Goal: Transaction & Acquisition: Purchase product/service

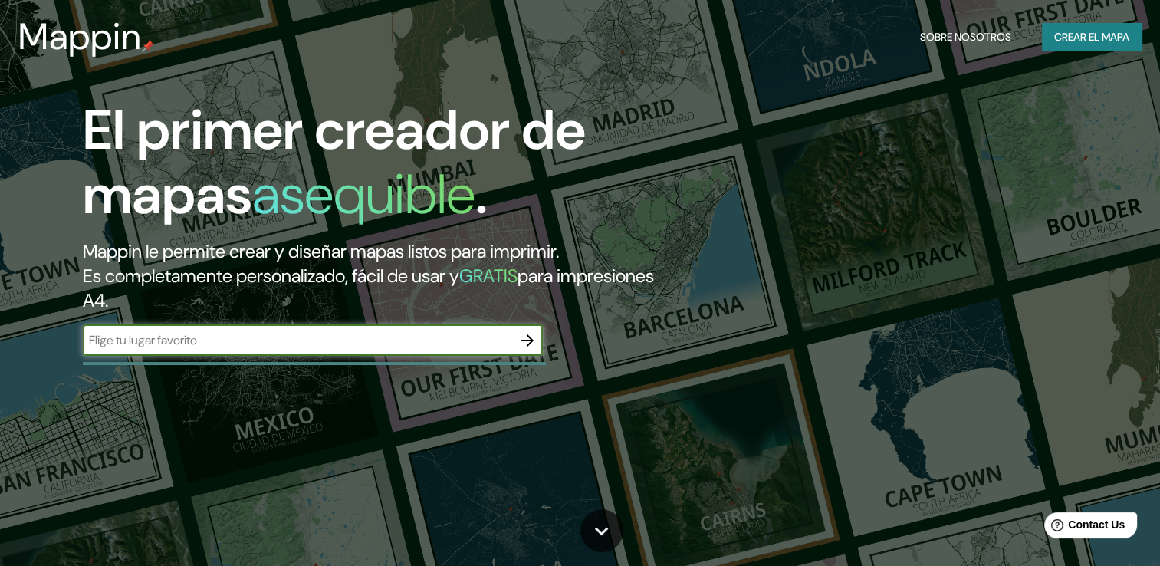
click at [319, 342] on input "text" at bounding box center [297, 340] width 429 height 18
type input "[PERSON_NAME]"
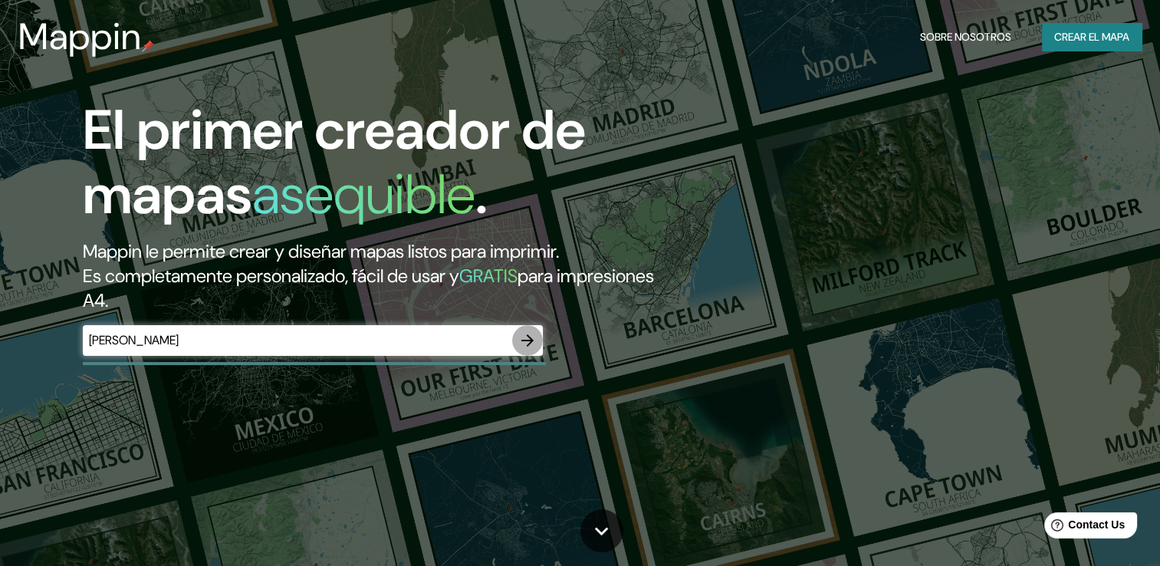
click at [532, 340] on icon "button" at bounding box center [527, 340] width 12 height 12
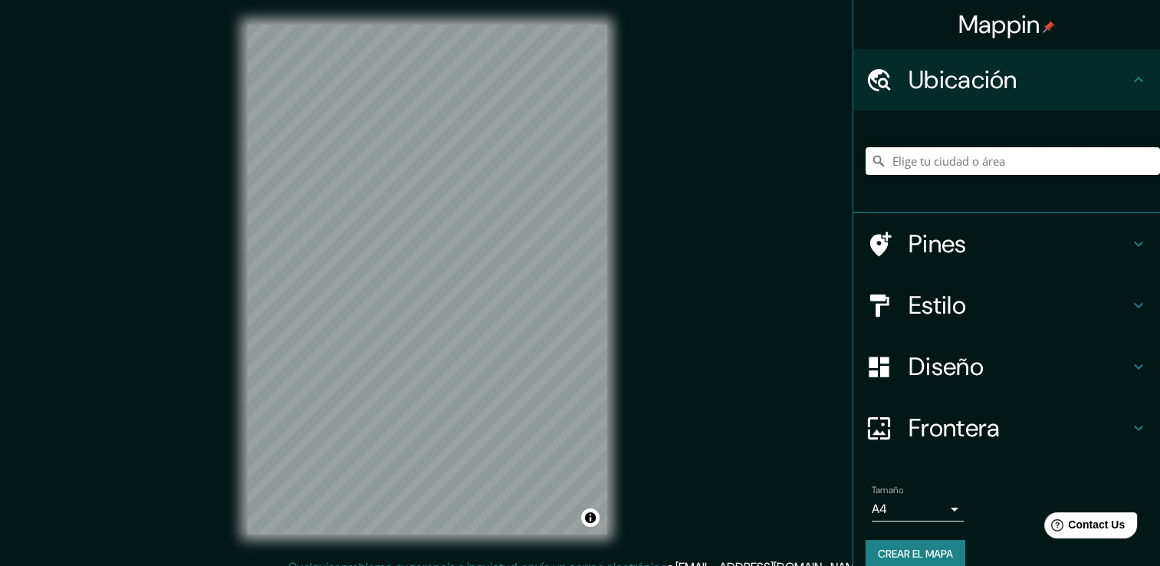
click at [946, 166] on input "Elige tu ciudad o área" at bounding box center [1012, 161] width 294 height 28
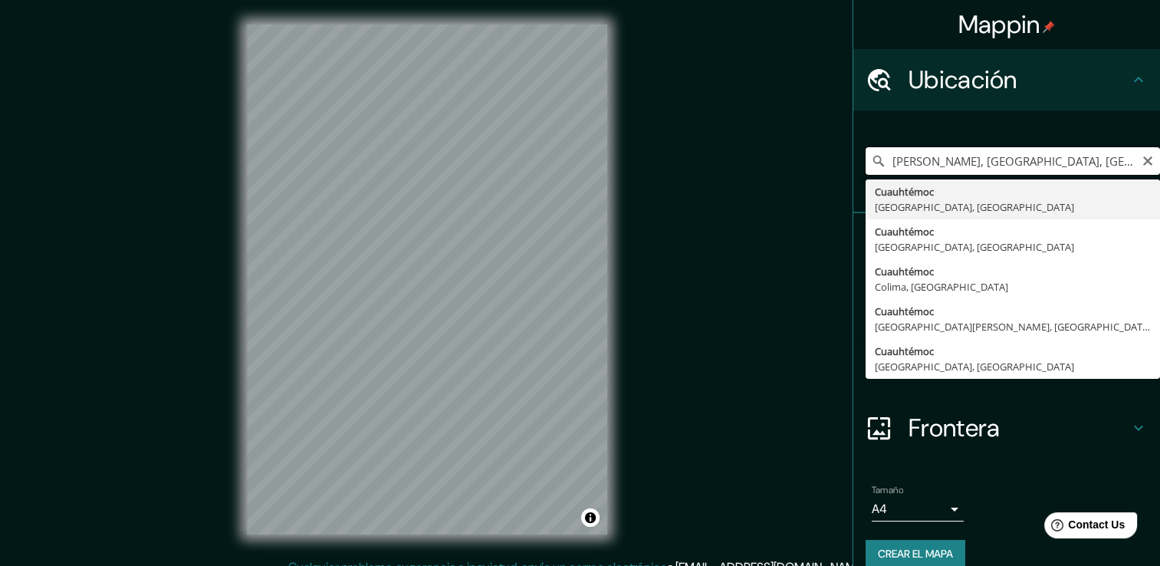
type input "[PERSON_NAME], [GEOGRAPHIC_DATA], [GEOGRAPHIC_DATA]"
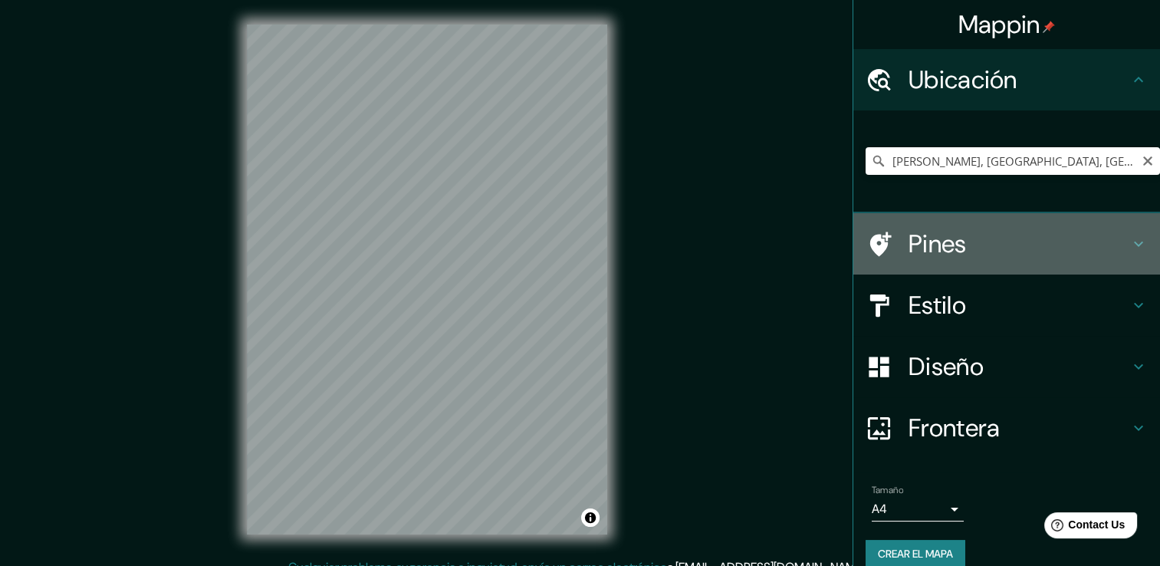
click at [999, 256] on h4 "Pines" at bounding box center [1018, 243] width 221 height 31
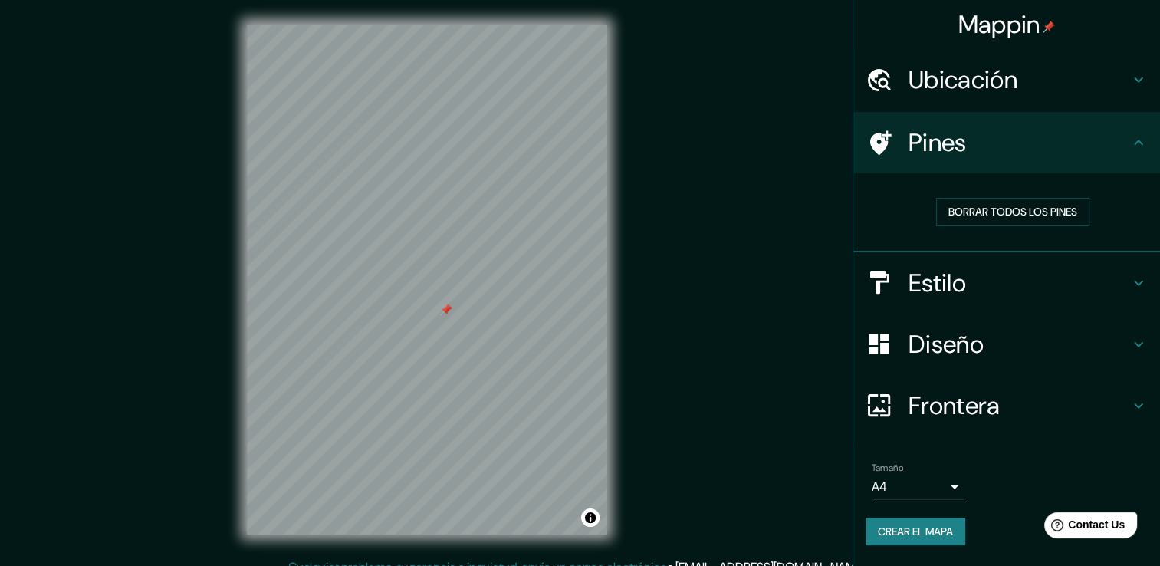
click at [927, 287] on h4 "Estilo" at bounding box center [1018, 283] width 221 height 31
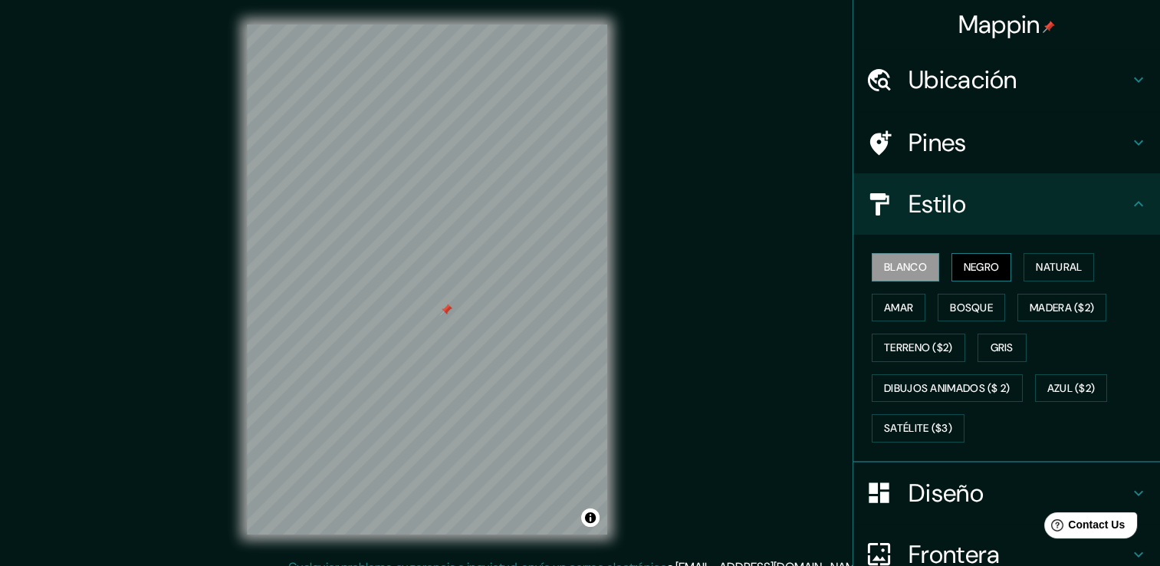
click at [963, 271] on font "Negro" at bounding box center [981, 267] width 36 height 19
click at [914, 315] on button "Amar" at bounding box center [899, 308] width 54 height 28
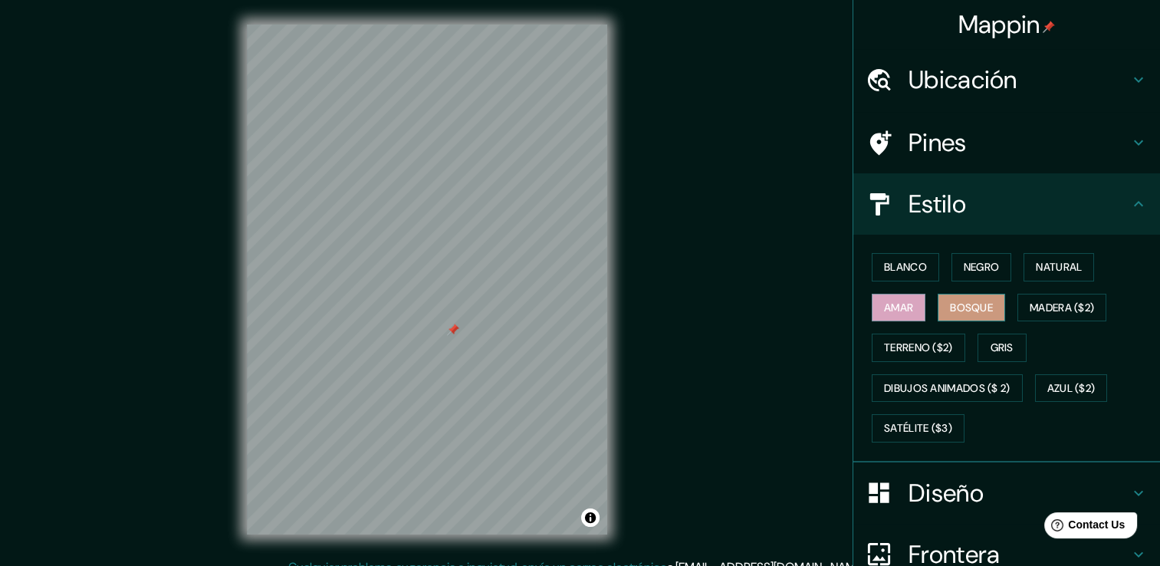
click at [978, 317] on button "Bosque" at bounding box center [970, 308] width 67 height 28
click at [1023, 271] on button "Natural" at bounding box center [1058, 267] width 71 height 28
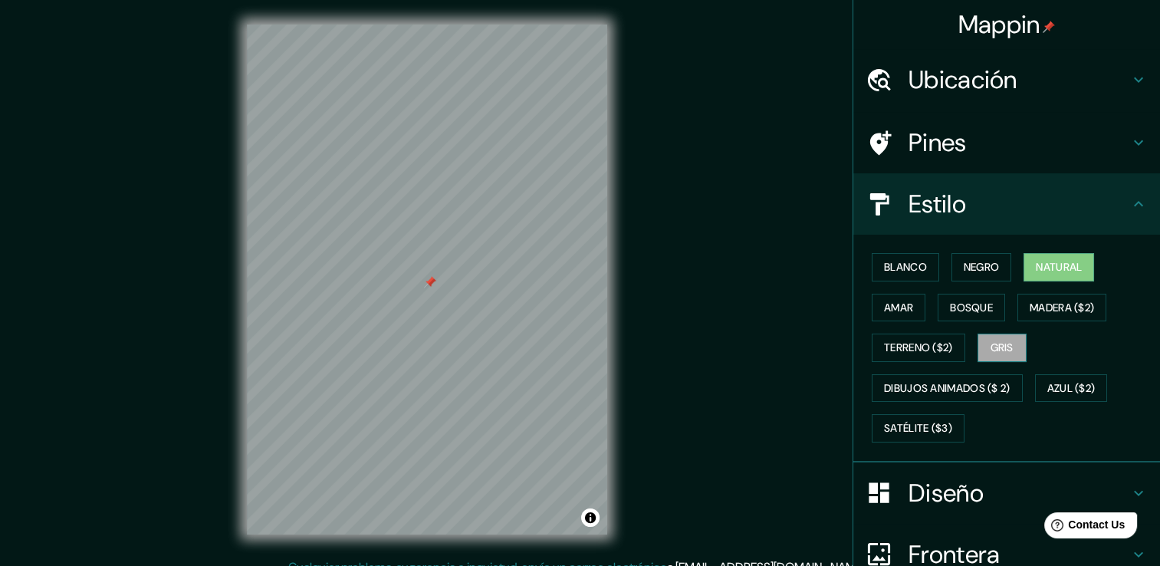
click at [980, 342] on button "Gris" at bounding box center [1001, 347] width 49 height 28
click at [909, 269] on font "Blanco" at bounding box center [905, 267] width 43 height 19
click at [990, 340] on font "Gris" at bounding box center [1001, 347] width 23 height 19
click at [953, 307] on font "Bosque" at bounding box center [971, 307] width 43 height 19
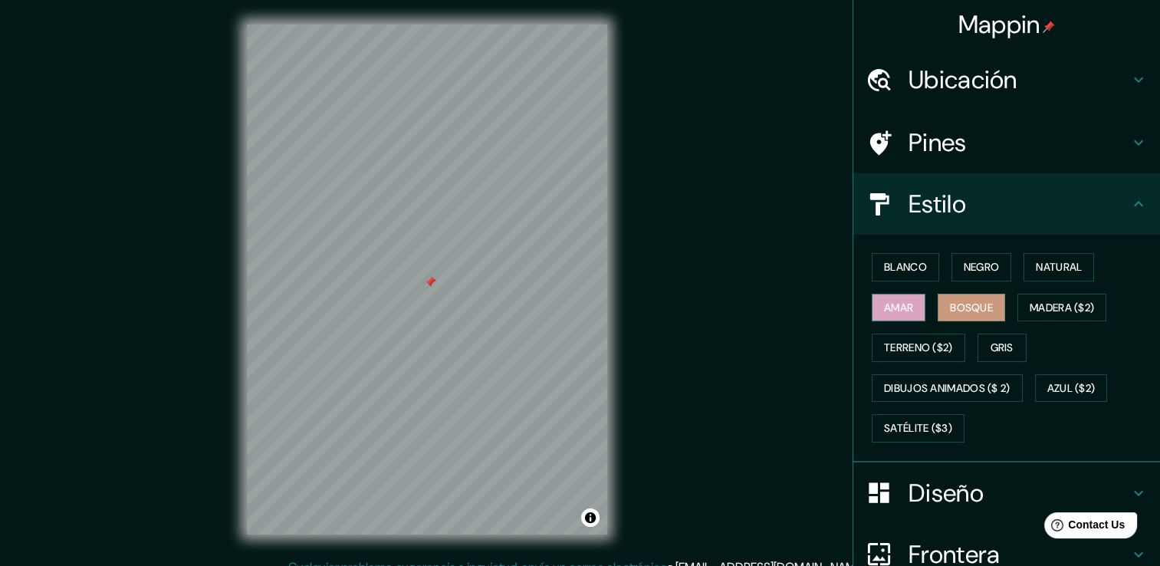
click at [901, 307] on font "Amar" at bounding box center [898, 307] width 29 height 19
click at [990, 342] on font "Gris" at bounding box center [1001, 347] width 23 height 19
click at [1025, 90] on h4 "Ubicación" at bounding box center [1018, 79] width 221 height 31
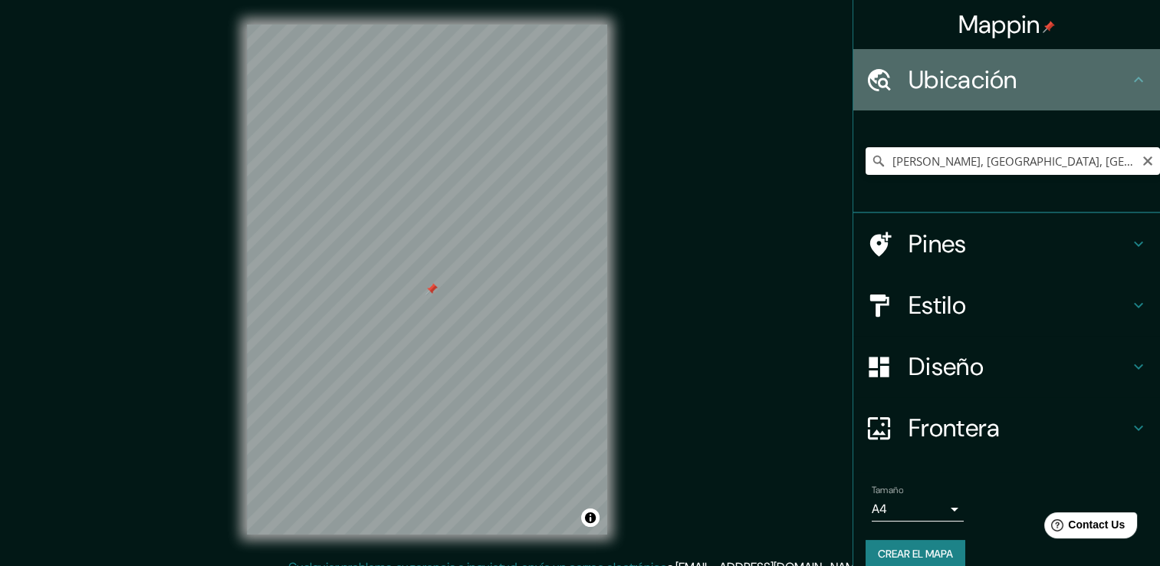
click at [1032, 87] on h4 "Ubicación" at bounding box center [1018, 79] width 221 height 31
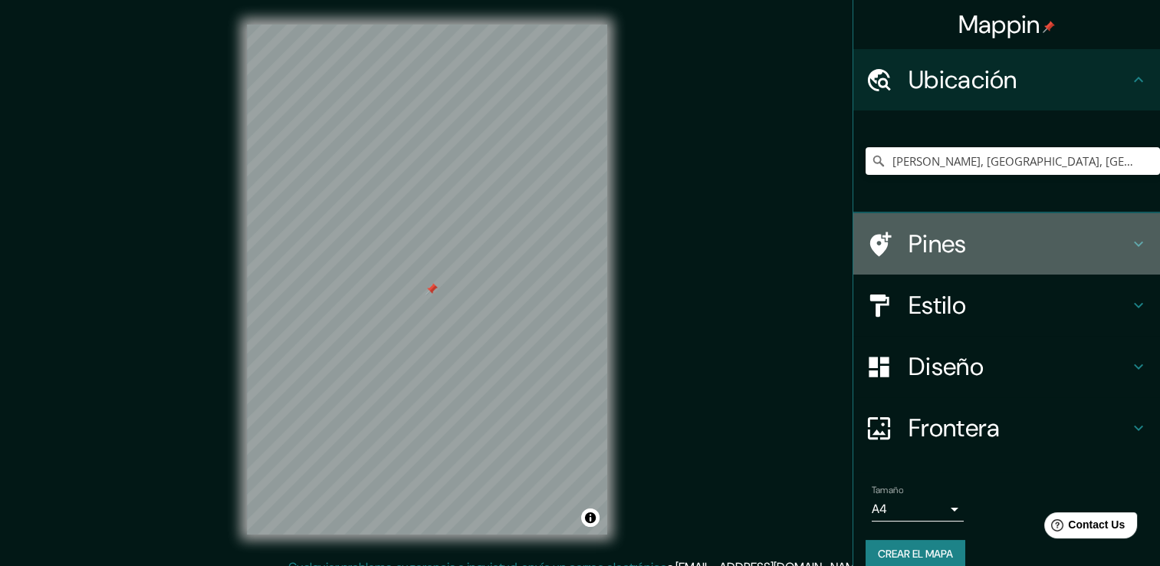
click at [1094, 235] on h4 "Pines" at bounding box center [1018, 243] width 221 height 31
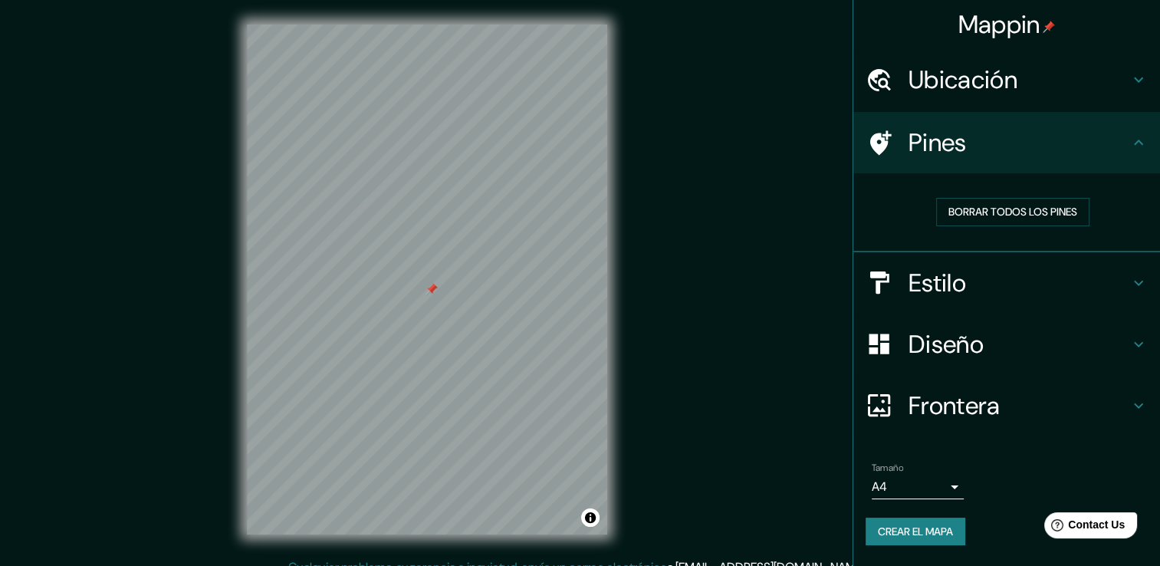
click at [1112, 162] on div "Pines" at bounding box center [1006, 142] width 307 height 61
click at [1105, 263] on div "Estilo" at bounding box center [1006, 282] width 307 height 61
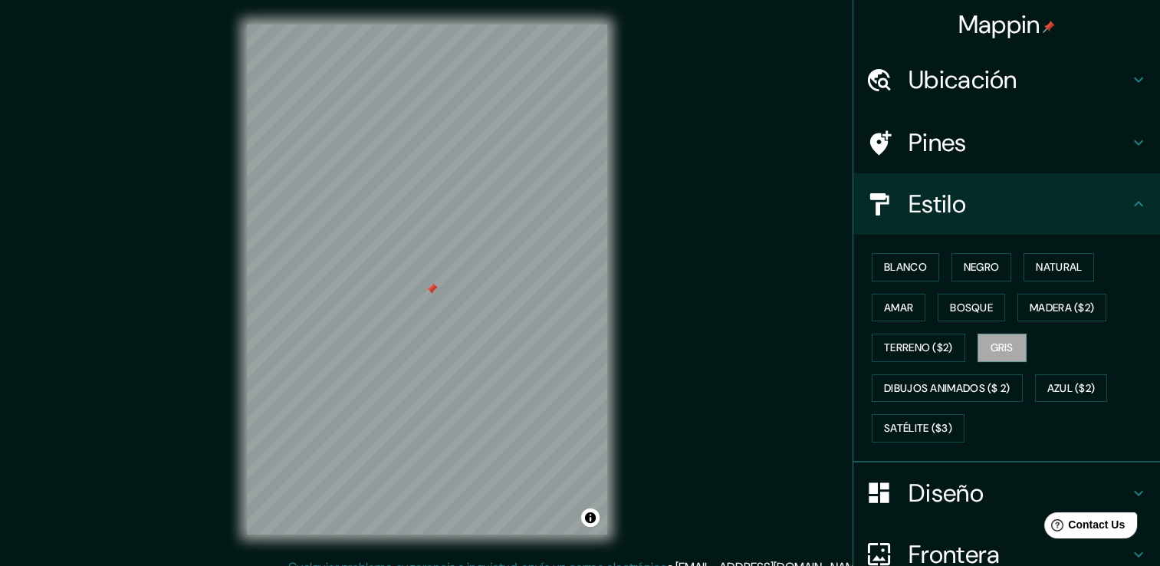
click at [972, 507] on div "Diseño" at bounding box center [1006, 492] width 307 height 61
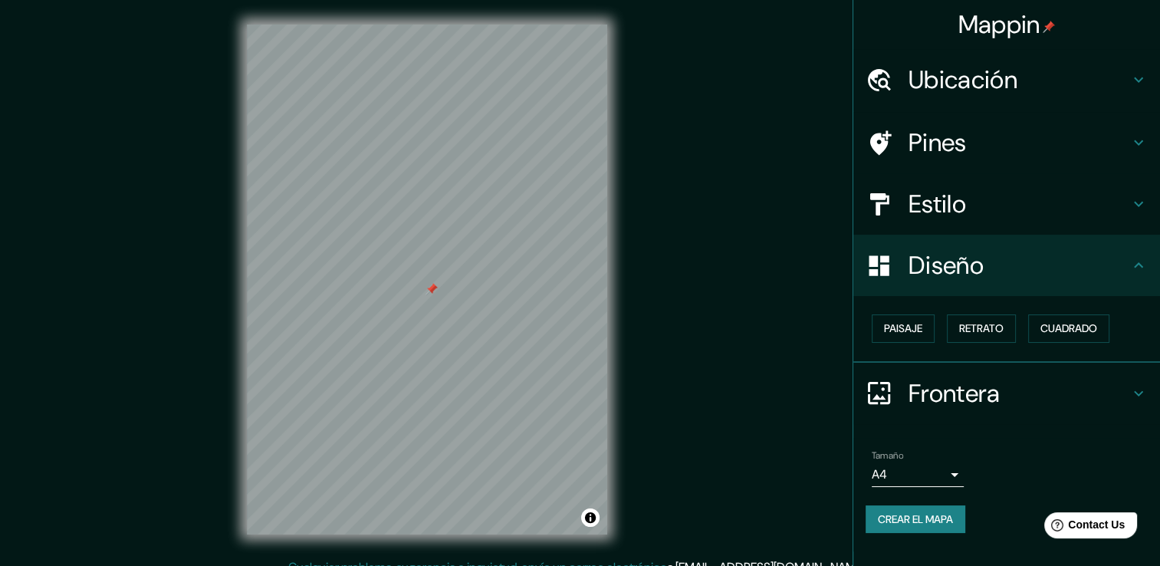
click at [944, 466] on body "Mappin Ubicación [PERSON_NAME], [GEOGRAPHIC_DATA], [GEOGRAPHIC_DATA] Pines Esti…" at bounding box center [580, 283] width 1160 height 566
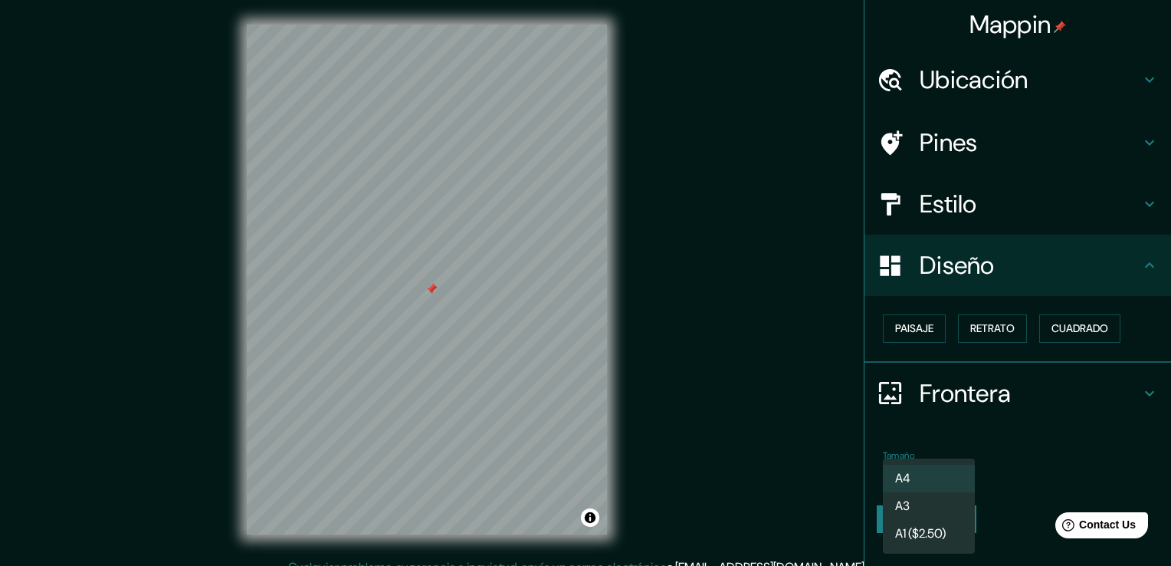
click at [1024, 470] on div at bounding box center [585, 283] width 1171 height 566
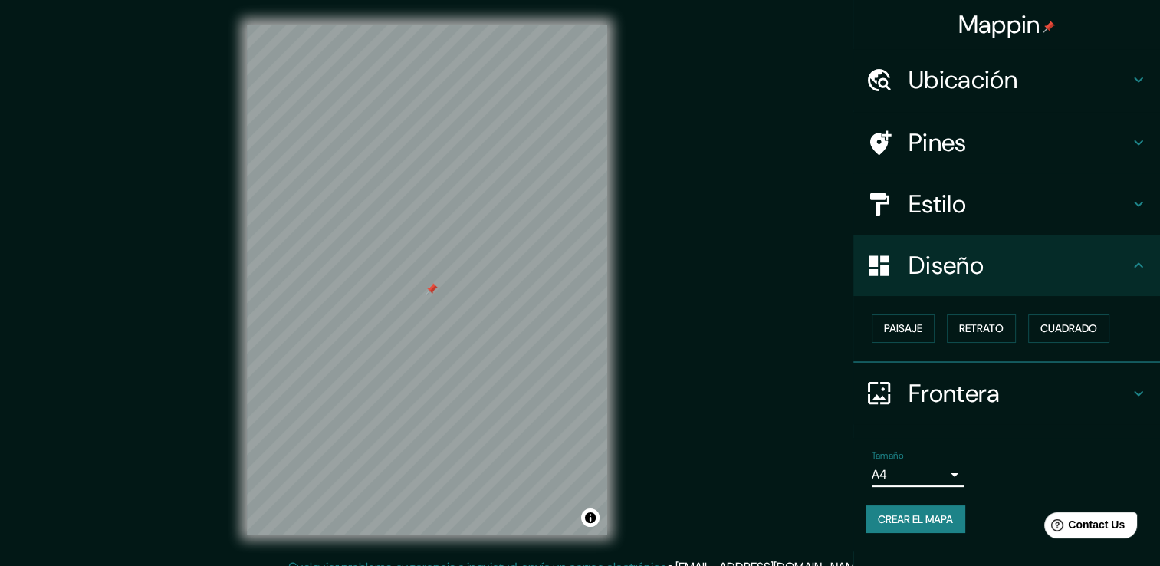
click at [1039, 394] on h4 "Frontera" at bounding box center [1018, 393] width 221 height 31
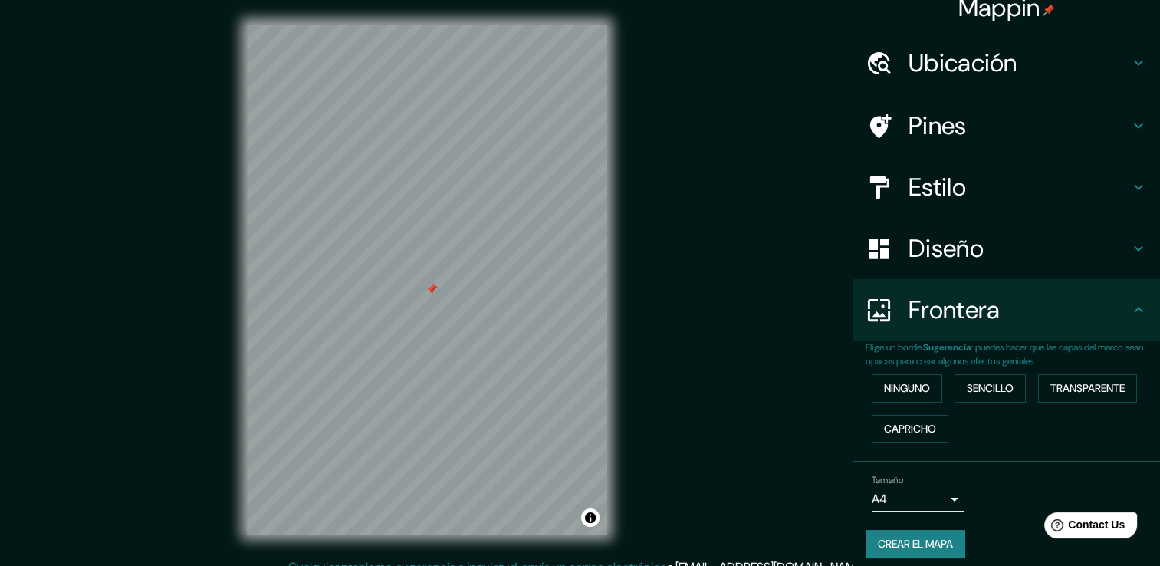
scroll to position [25, 0]
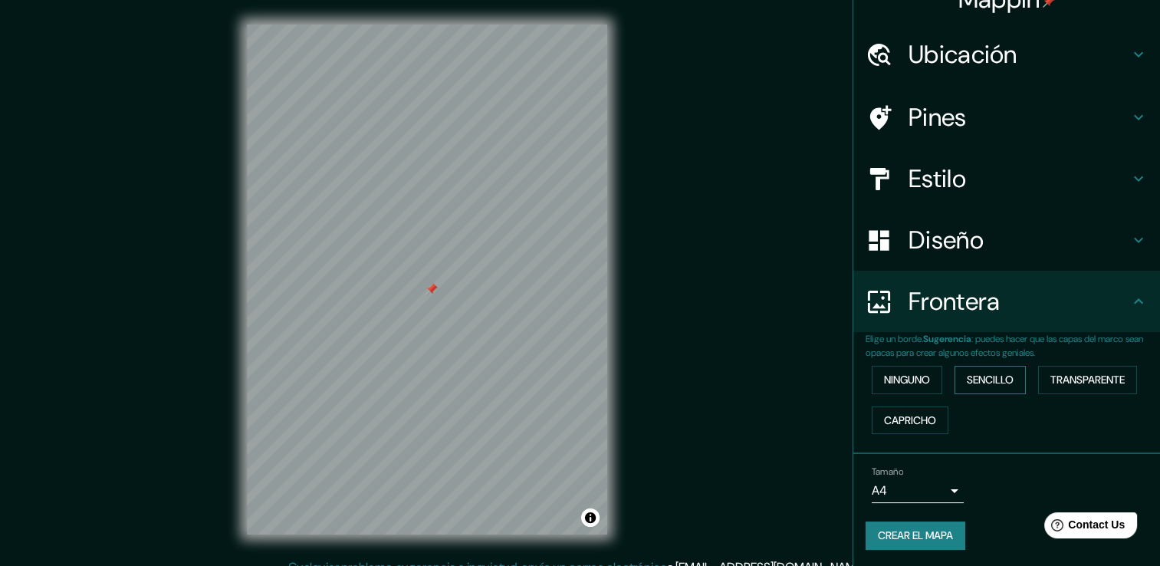
click at [994, 383] on font "Sencillo" at bounding box center [990, 379] width 47 height 19
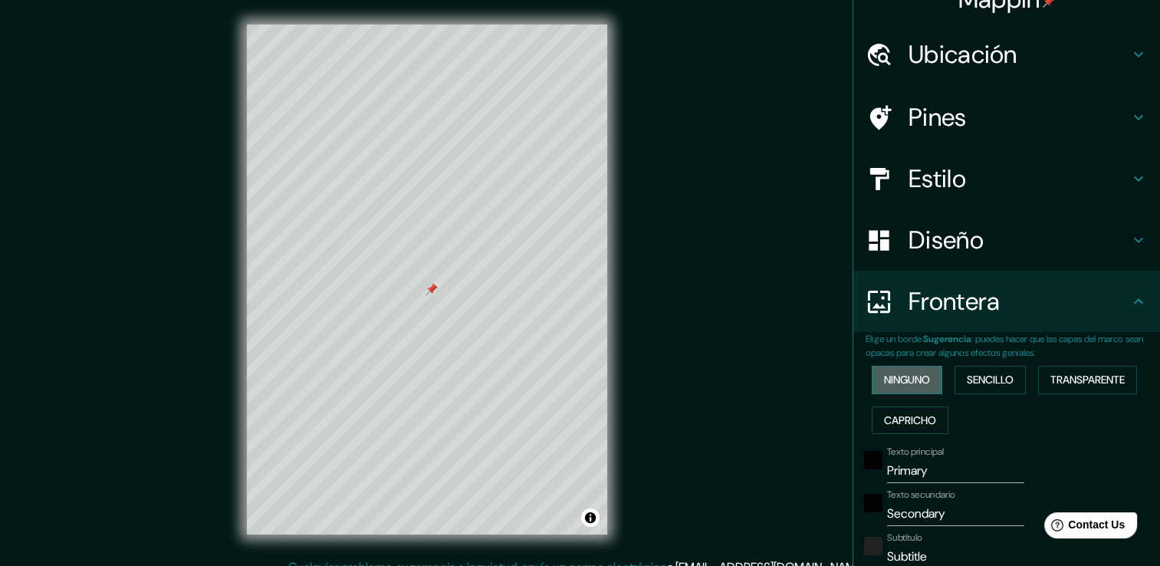
click at [929, 379] on button "Ninguno" at bounding box center [907, 380] width 71 height 28
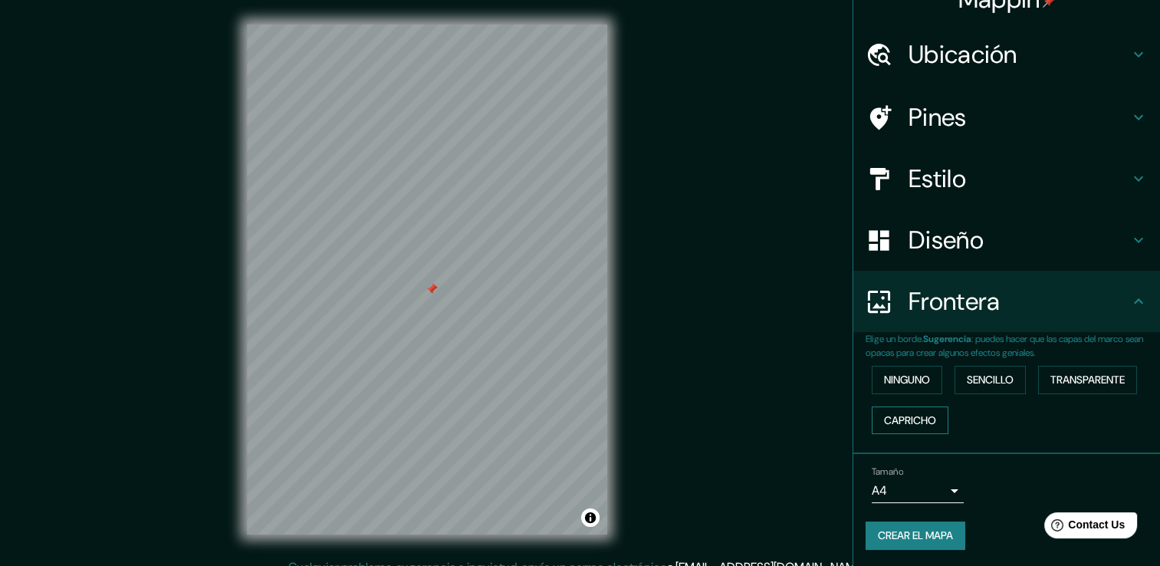
click at [932, 418] on button "Capricho" at bounding box center [910, 420] width 77 height 28
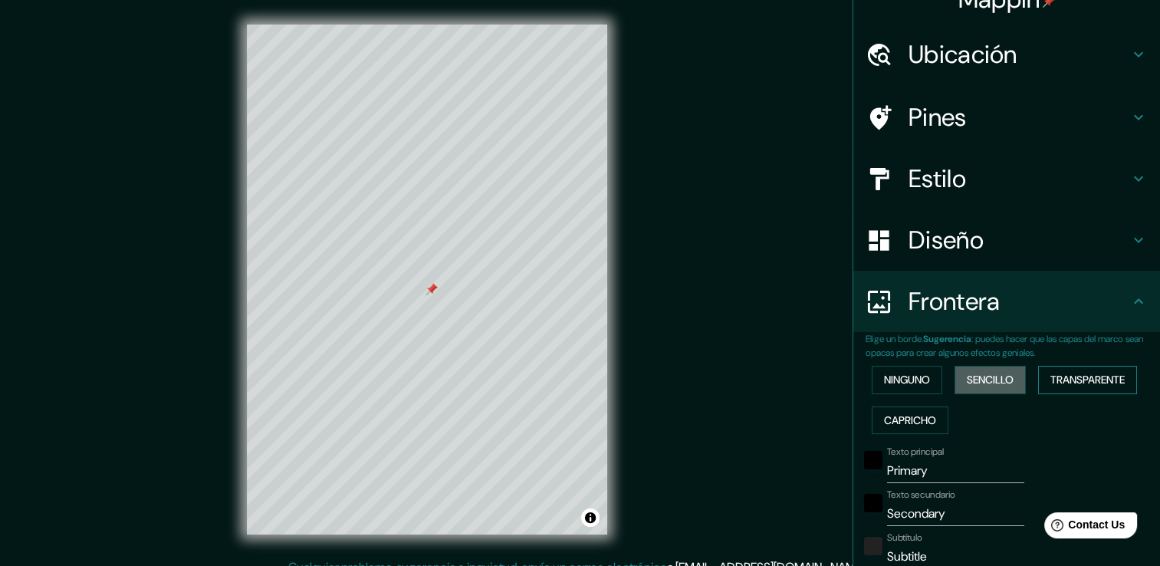
drag, startPoint x: 990, startPoint y: 384, endPoint x: 1056, endPoint y: 381, distance: 66.8
click at [994, 384] on font "Sencillo" at bounding box center [990, 379] width 47 height 19
click at [1061, 379] on font "Transparente" at bounding box center [1087, 379] width 74 height 19
click at [904, 382] on font "Ninguno" at bounding box center [907, 379] width 46 height 19
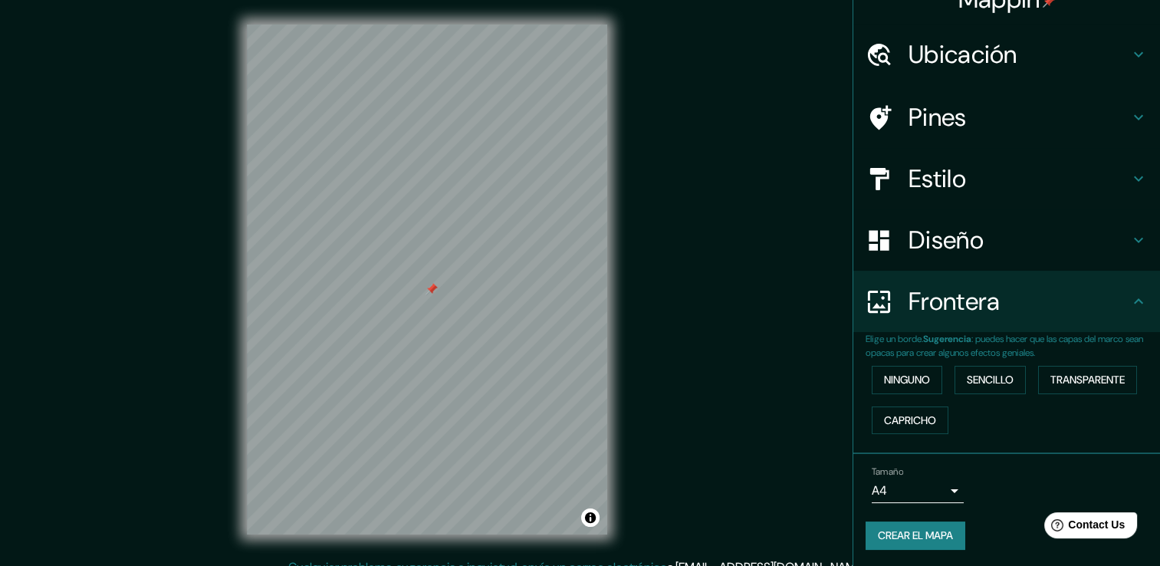
click at [955, 297] on h4 "Frontera" at bounding box center [1018, 301] width 221 height 31
click at [1134, 301] on icon at bounding box center [1138, 300] width 9 height 5
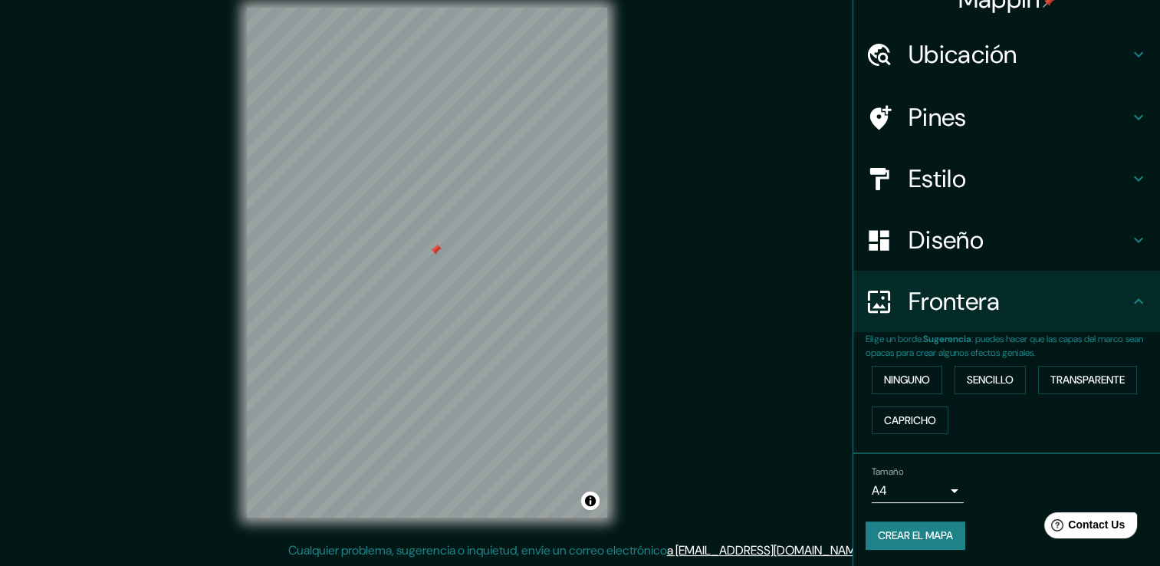
click at [935, 488] on body "Mappin Ubicación [PERSON_NAME], [GEOGRAPHIC_DATA], [GEOGRAPHIC_DATA] Pines Esti…" at bounding box center [580, 266] width 1160 height 566
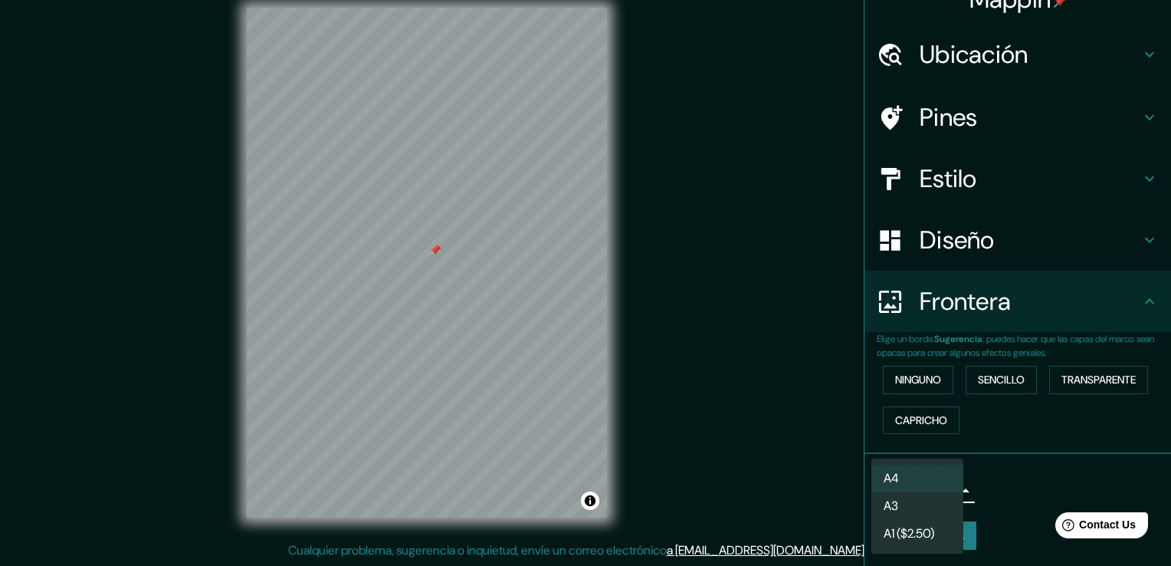
click at [908, 497] on li "A3" at bounding box center [918, 506] width 92 height 28
type input "a4"
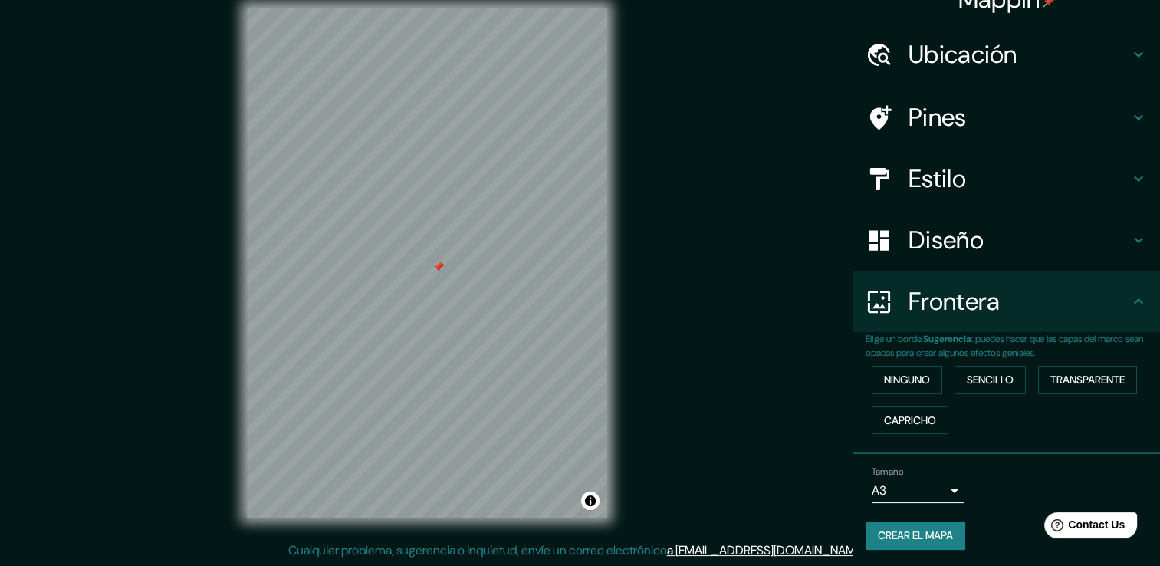
click at [1129, 297] on icon at bounding box center [1138, 301] width 18 height 18
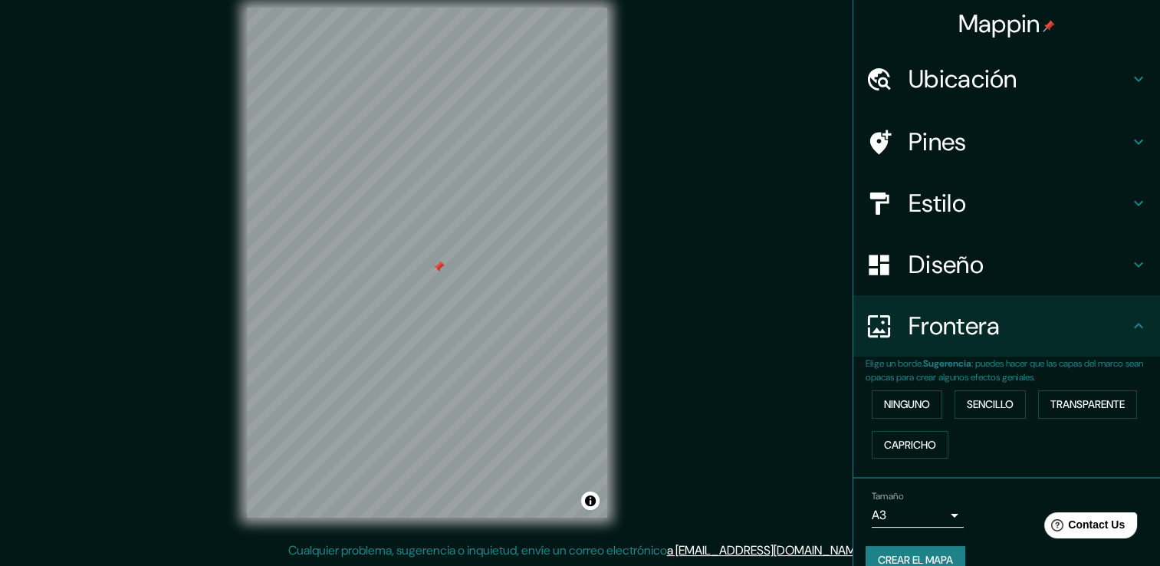
scroll to position [0, 0]
click at [937, 549] on button "Crear el mapa" at bounding box center [915, 561] width 100 height 28
click at [904, 553] on font "Crear el mapa" at bounding box center [915, 560] width 75 height 19
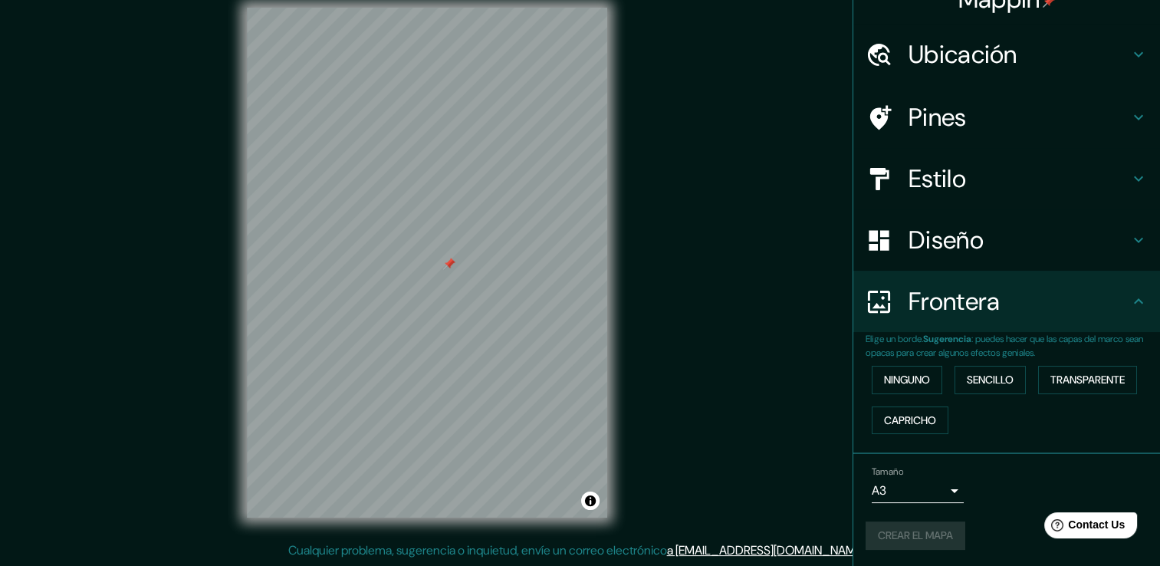
click at [913, 532] on div "Crear el mapa" at bounding box center [1006, 535] width 282 height 28
click at [898, 419] on font "Capricho" at bounding box center [910, 420] width 52 height 19
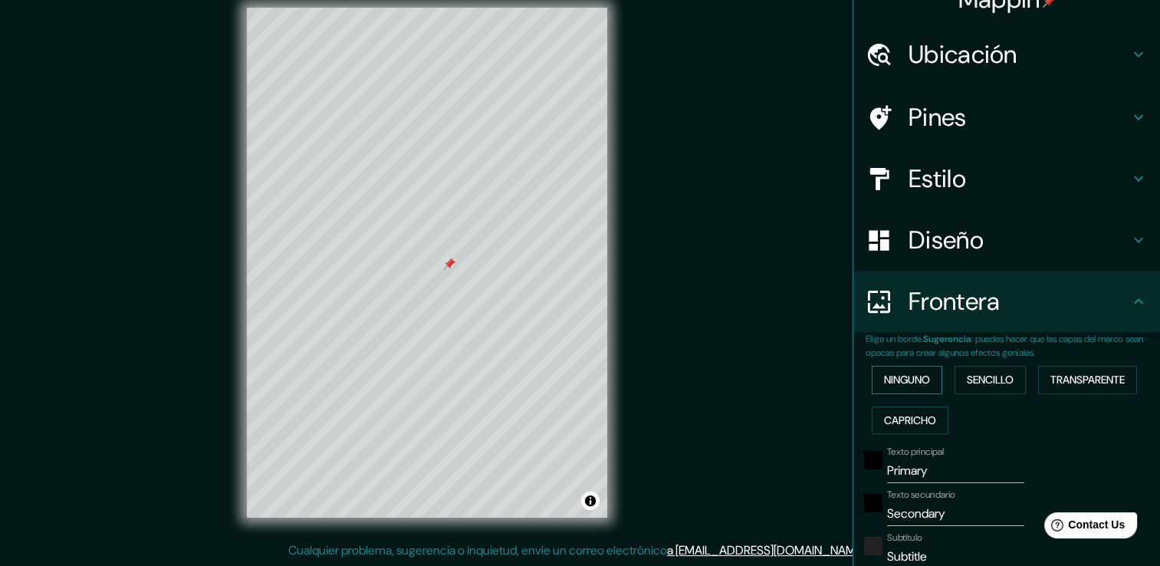
click at [908, 377] on font "Ninguno" at bounding box center [907, 379] width 46 height 19
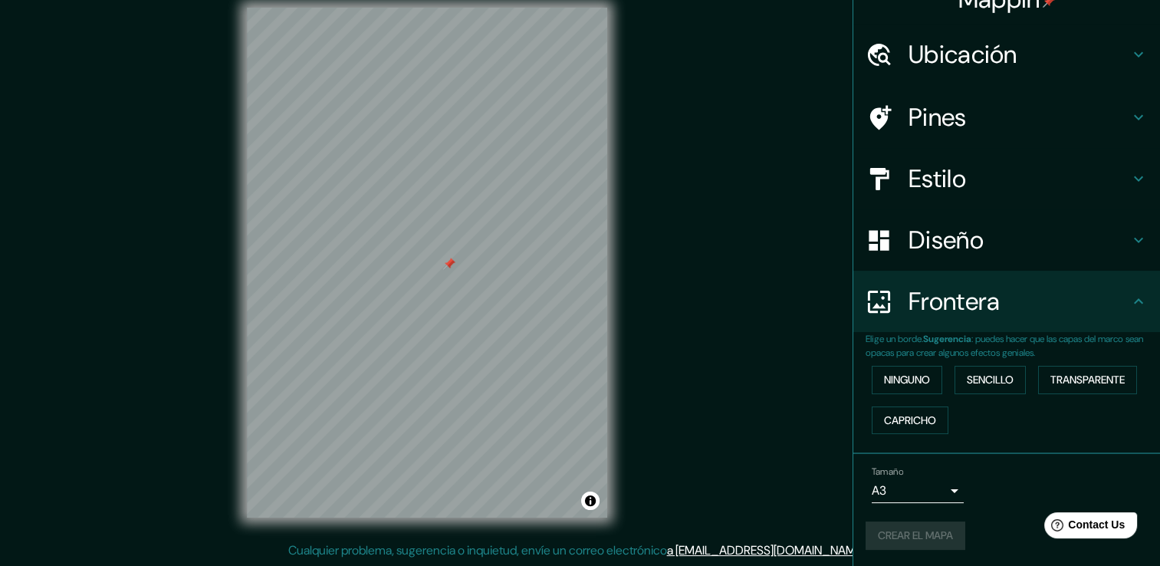
click at [914, 521] on div "Crear el mapa" at bounding box center [1006, 535] width 282 height 28
click at [1056, 308] on h4 "Frontera" at bounding box center [1018, 301] width 221 height 31
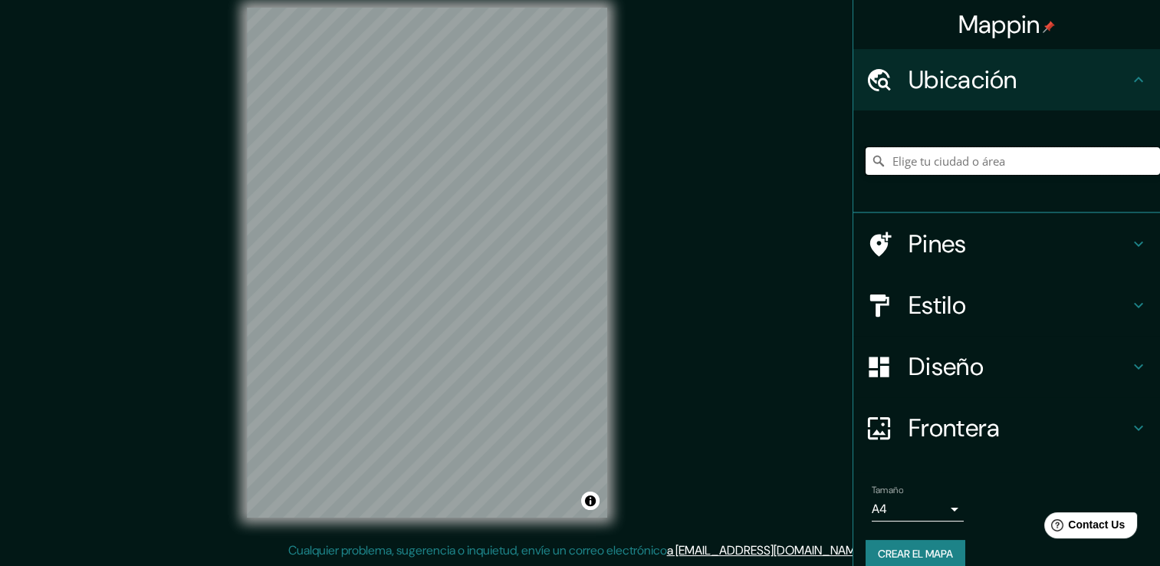
click at [977, 165] on input "Elige tu ciudad o área" at bounding box center [1012, 161] width 294 height 28
type input "C"
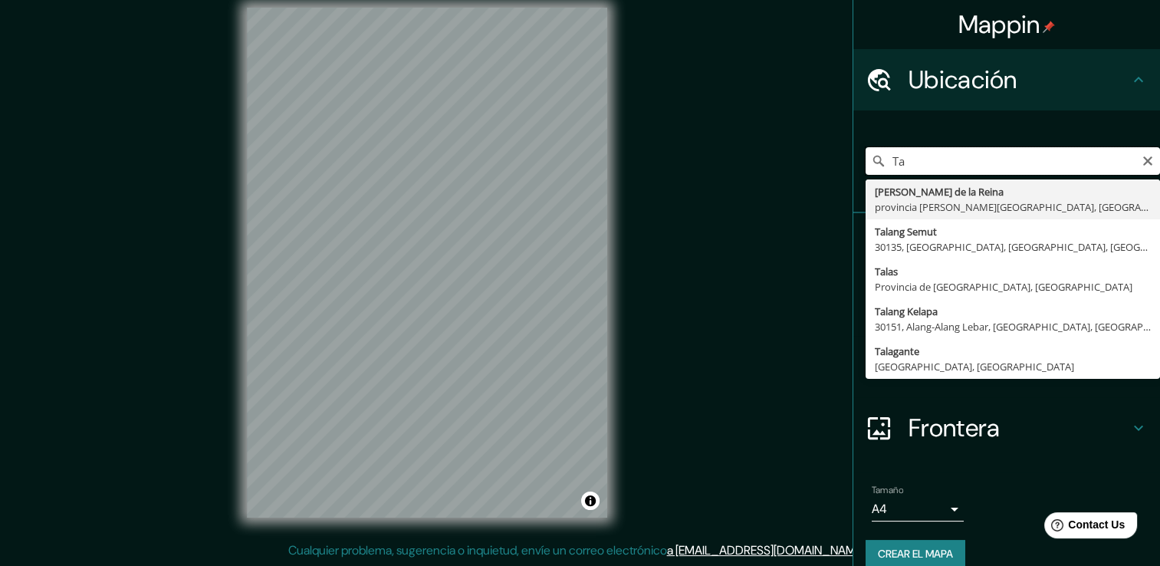
type input "T"
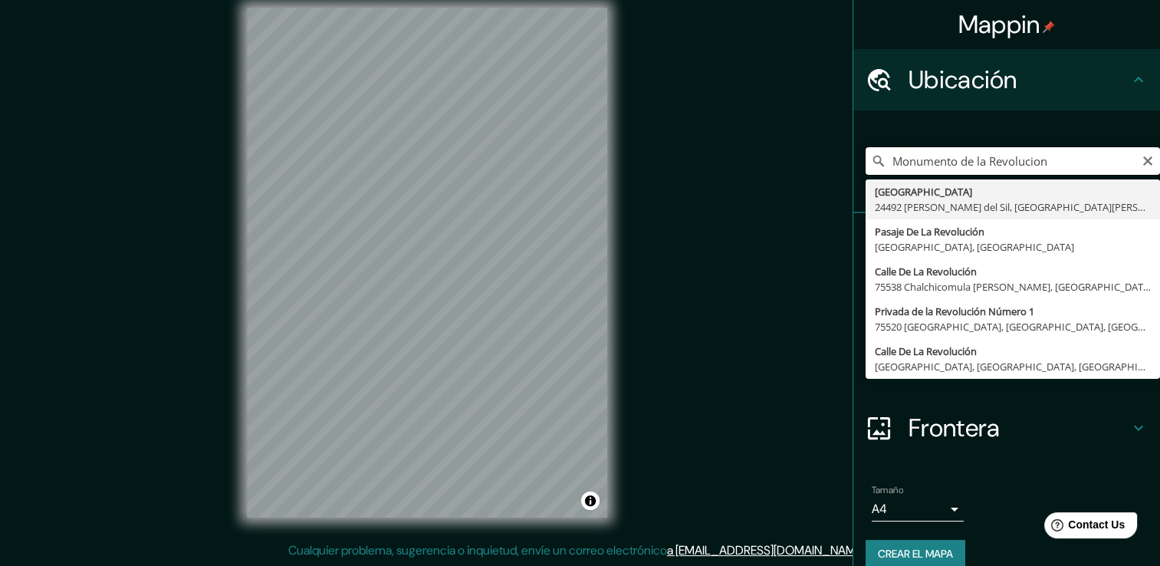
drag, startPoint x: 1049, startPoint y: 164, endPoint x: 889, endPoint y: 156, distance: 160.4
click at [880, 153] on input "Monumento de la Revolucion" at bounding box center [1012, 161] width 294 height 28
type input "Monumento de la Revolucion"
